Goal: Use online tool/utility

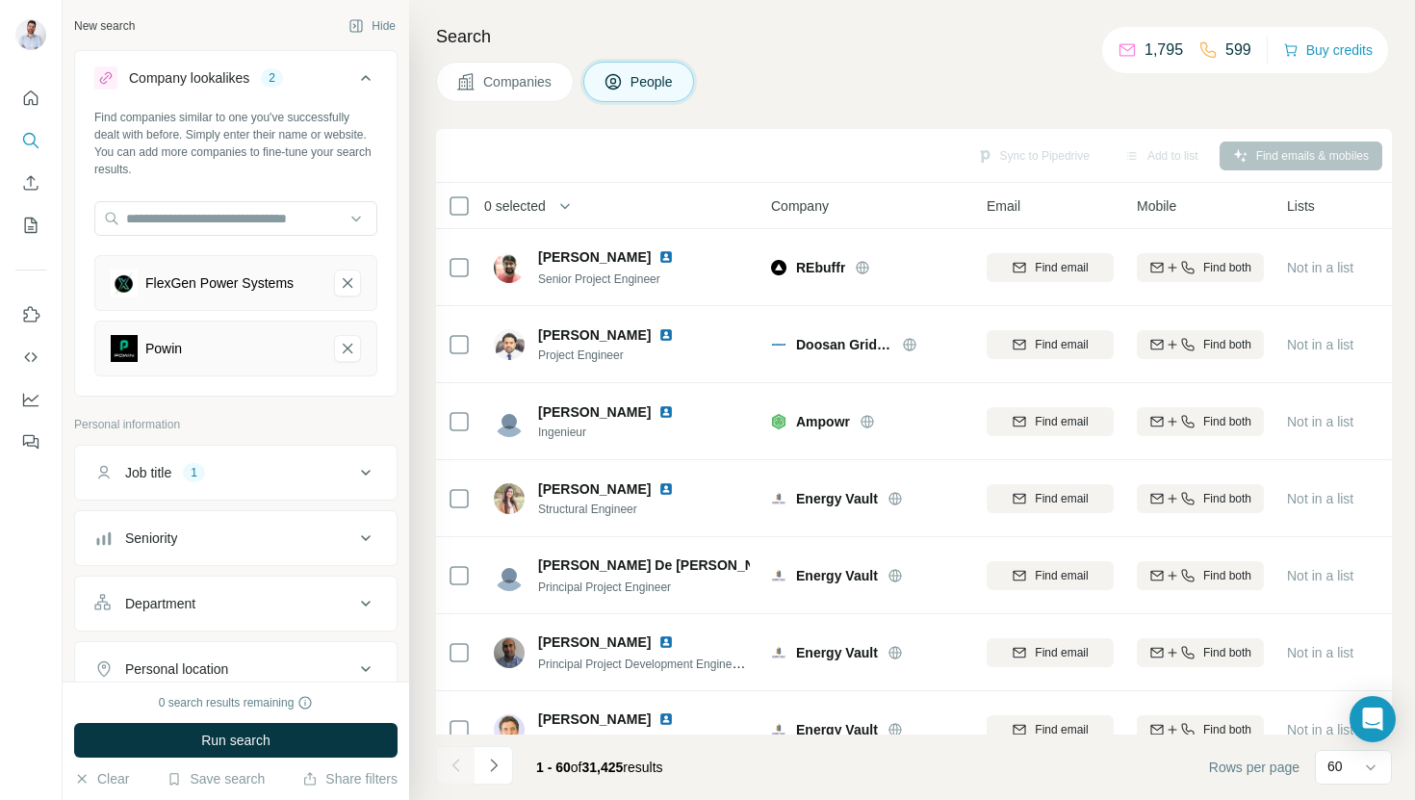
scroll to position [3776, 0]
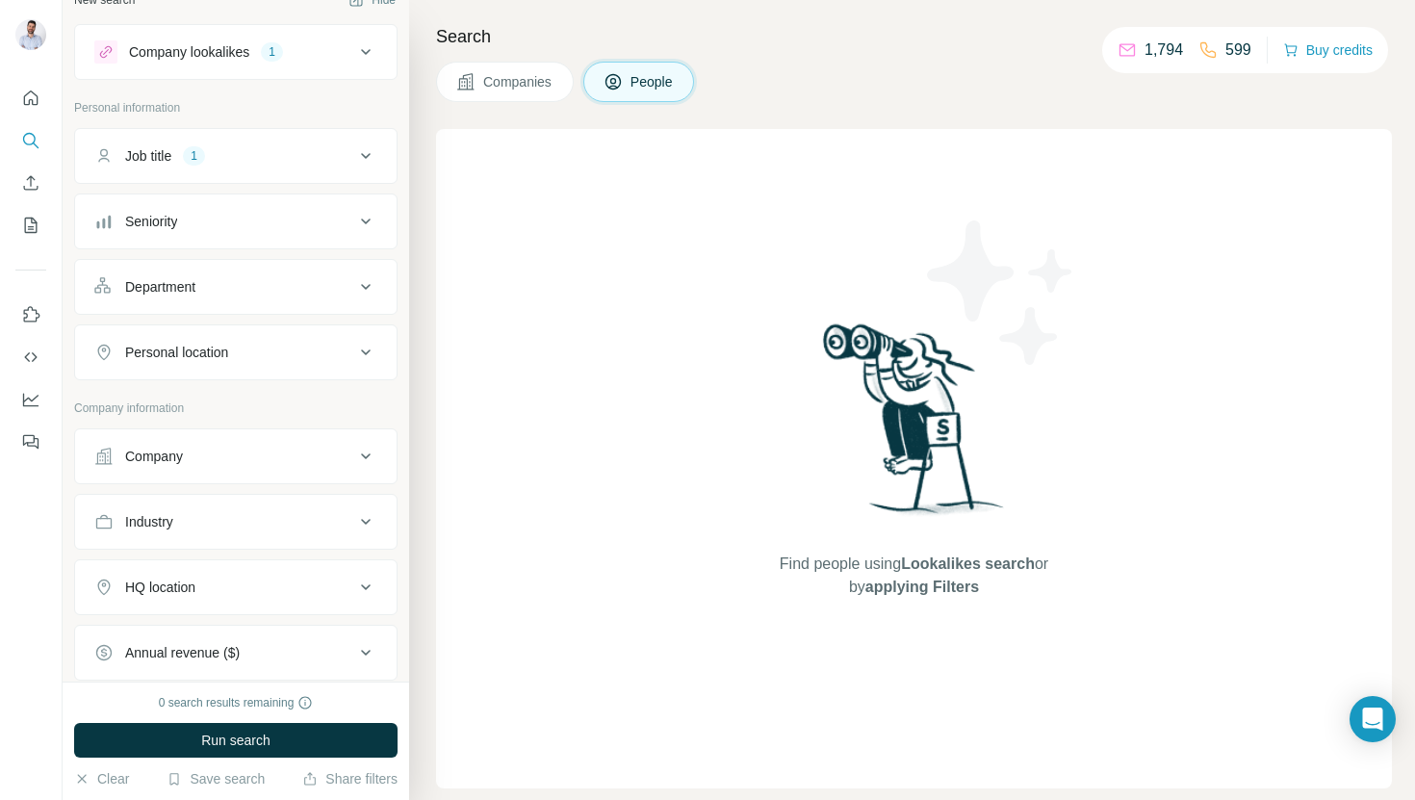
scroll to position [27, 0]
click at [177, 743] on button "Run search" at bounding box center [235, 740] width 323 height 35
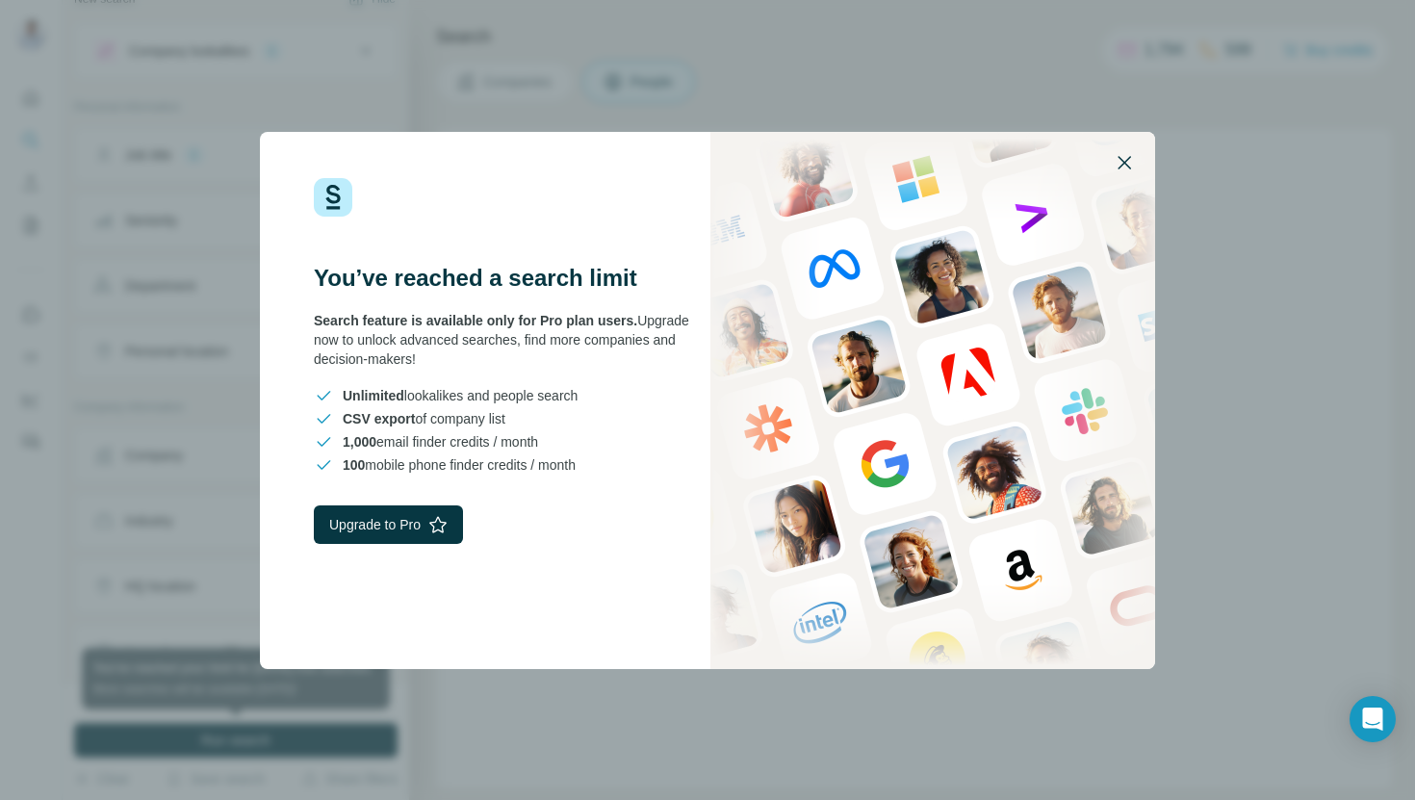
click at [1131, 155] on icon "button" at bounding box center [1124, 162] width 23 height 23
